Goal: Use online tool/utility: Utilize a website feature to perform a specific function

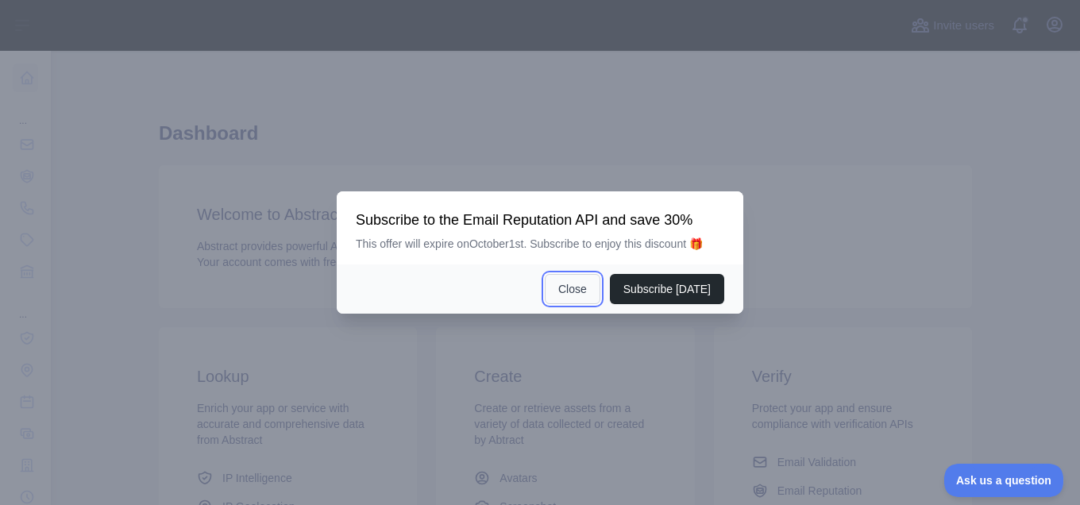
click at [582, 288] on button "Close" at bounding box center [573, 289] width 56 height 30
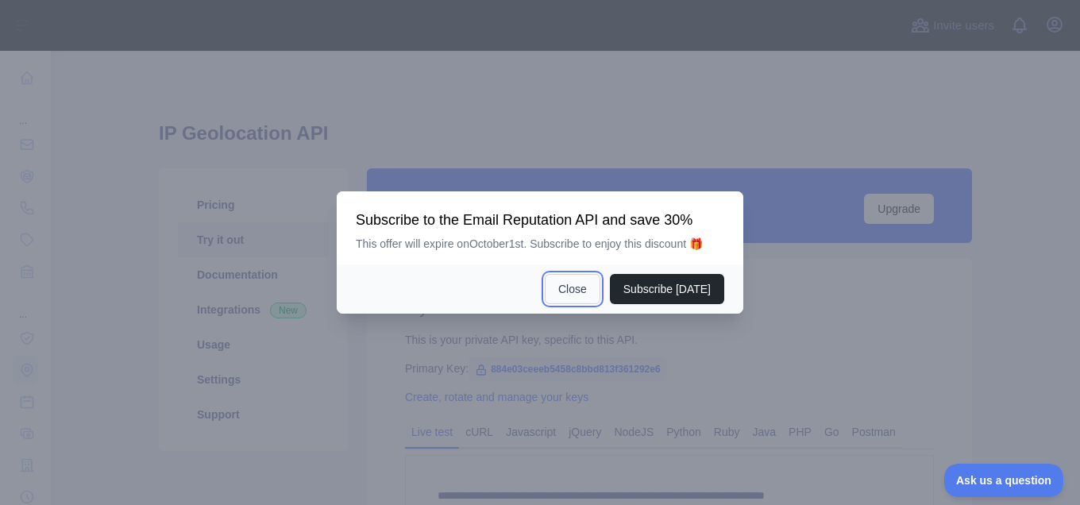
click at [587, 287] on button "Close" at bounding box center [573, 289] width 56 height 30
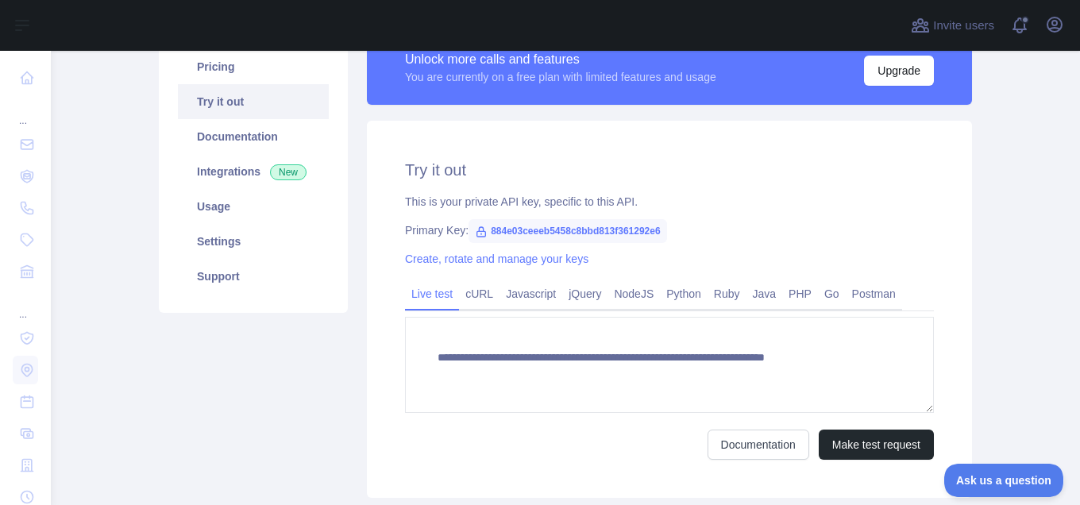
scroll to position [140, 0]
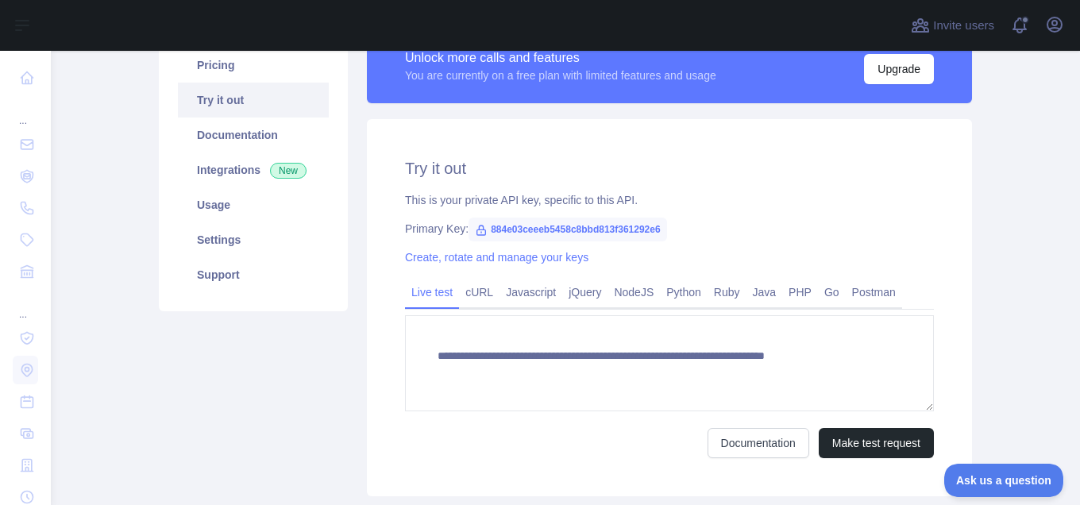
click at [609, 235] on span "884e03ceeeb5458c8bbd813f361292e6" at bounding box center [567, 230] width 198 height 24
click at [610, 225] on span "884e03ceeeb5458c8bbd813f361292e6" at bounding box center [567, 230] width 198 height 24
drag, startPoint x: 653, startPoint y: 228, endPoint x: 475, endPoint y: 231, distance: 177.8
click at [475, 231] on span "884e03ceeeb5458c8bbd813f361292e6" at bounding box center [567, 230] width 198 height 24
copy span "884e03ceeeb5458c8bbd813f361292e6"
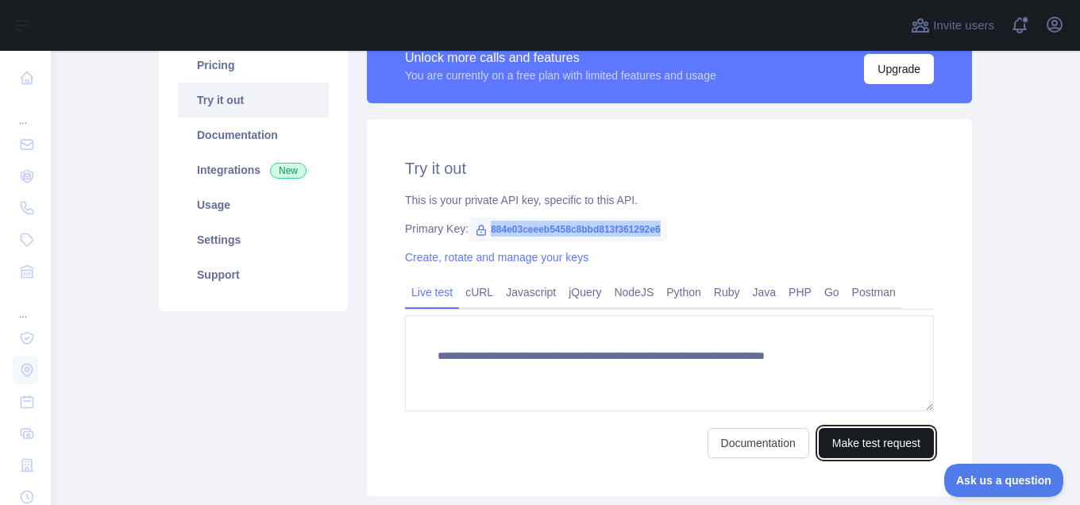
click at [838, 440] on button "Make test request" at bounding box center [875, 443] width 115 height 30
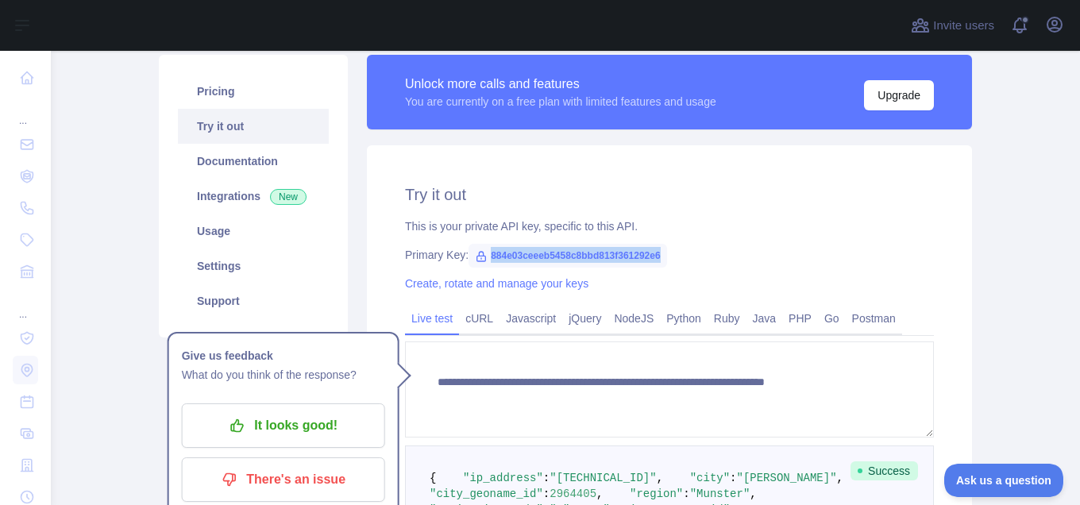
scroll to position [123, 0]
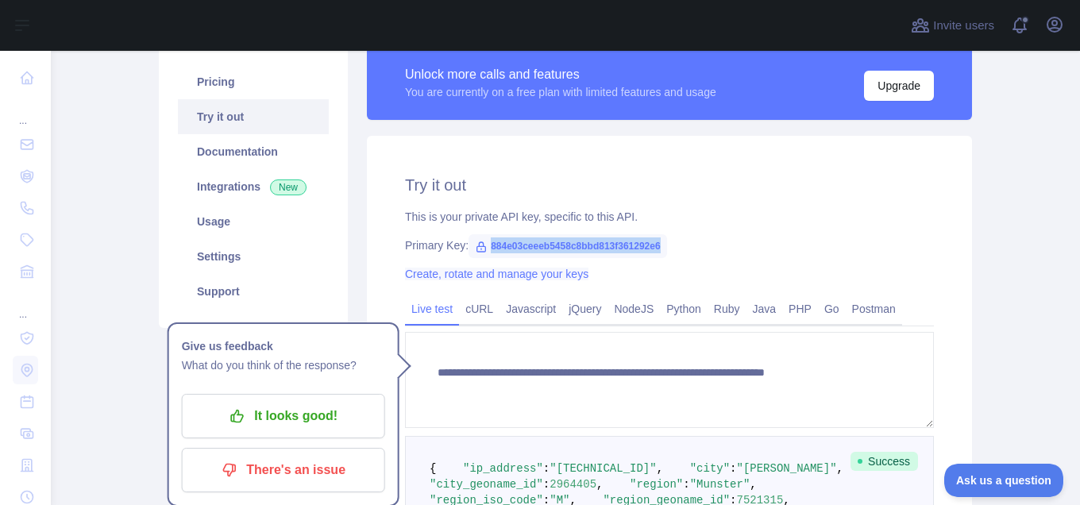
click at [419, 275] on link "Create, rotate and manage your keys" at bounding box center [496, 274] width 183 height 13
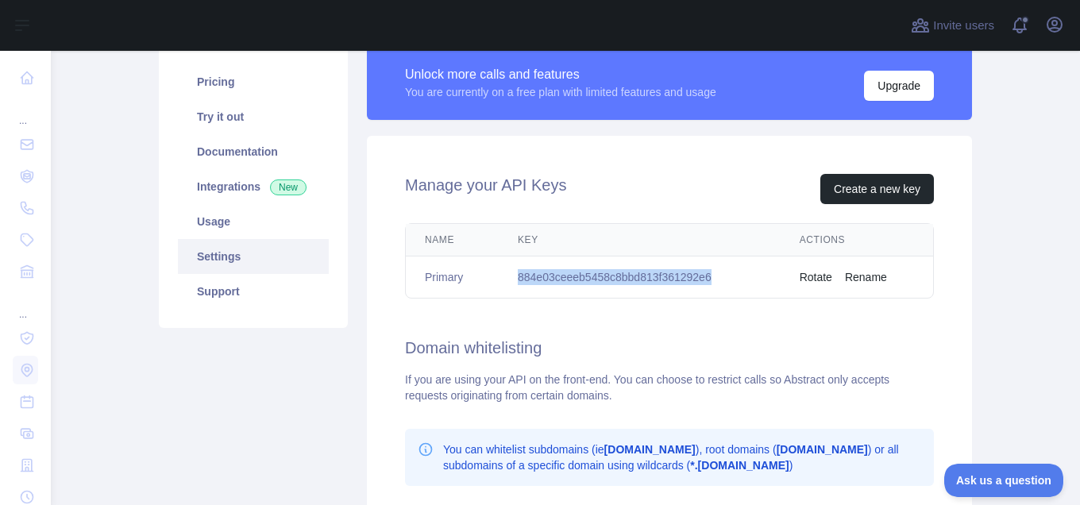
drag, startPoint x: 715, startPoint y: 275, endPoint x: 515, endPoint y: 281, distance: 200.1
click at [515, 281] on td "884e03ceeeb5458c8bbd813f361292e6" at bounding box center [640, 277] width 282 height 42
copy td "884e03ceeeb5458c8bbd813f361292e6"
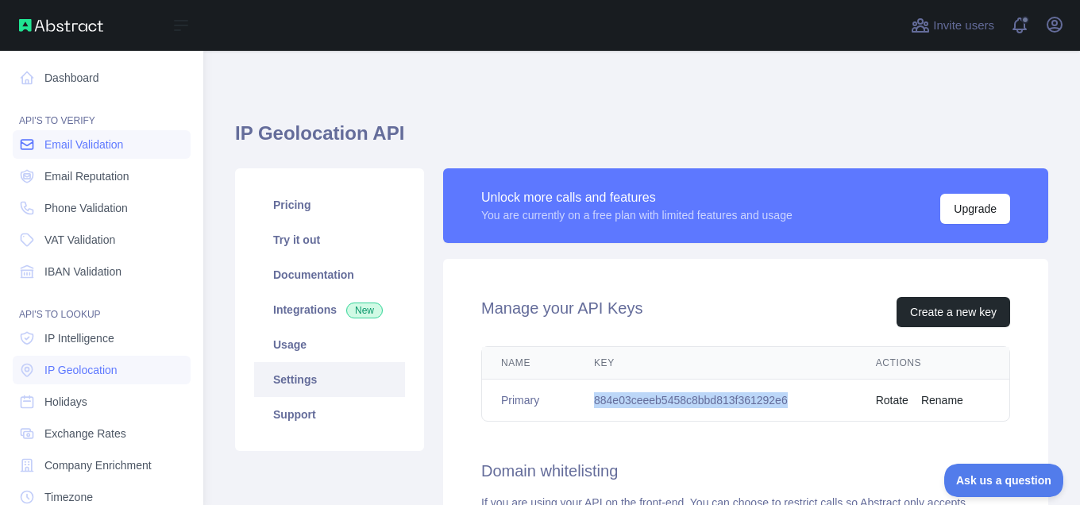
click at [56, 142] on span "Email Validation" at bounding box center [83, 145] width 79 height 16
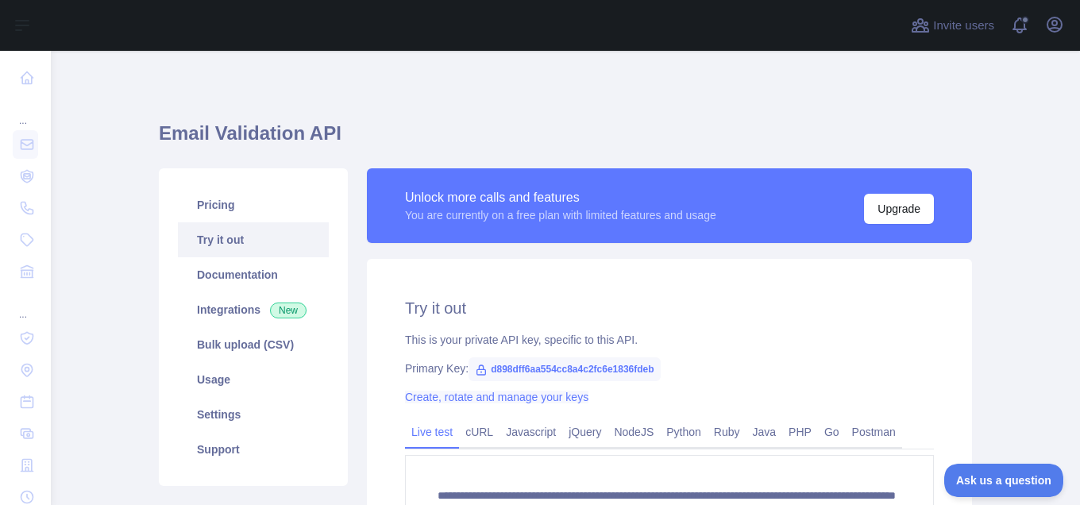
click at [419, 393] on link "Create, rotate and manage your keys" at bounding box center [496, 397] width 183 height 13
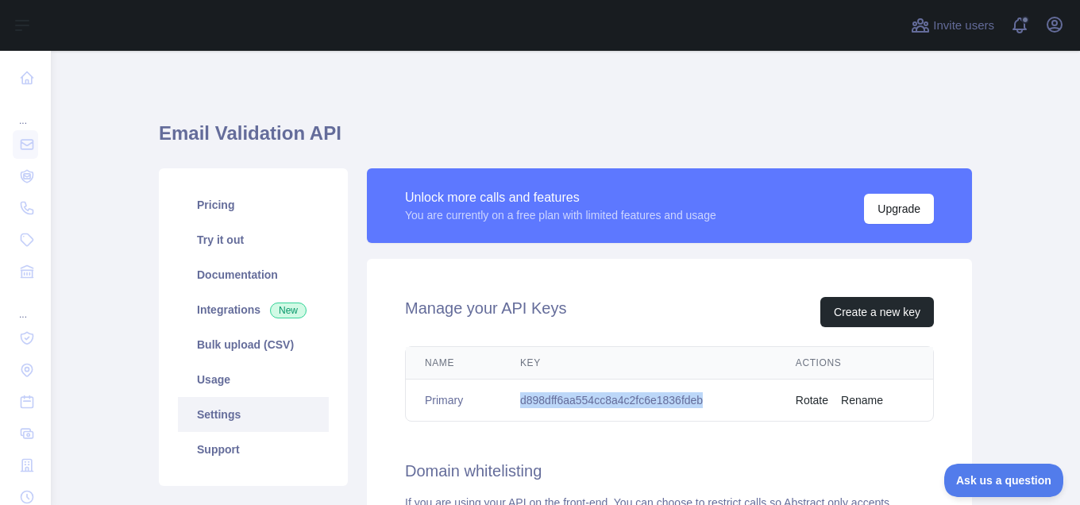
drag, startPoint x: 706, startPoint y: 395, endPoint x: 510, endPoint y: 400, distance: 196.1
click at [510, 400] on td "d898dff6aa554cc8a4c2fc6e1836fdeb" at bounding box center [638, 400] width 275 height 42
copy td "d898dff6aa554cc8a4c2fc6e1836fdeb"
